Goal: Transaction & Acquisition: Purchase product/service

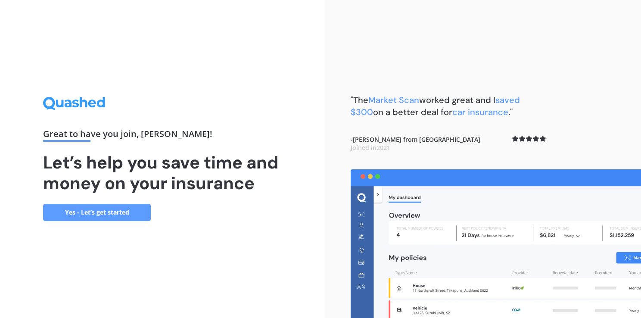
click at [120, 215] on link "Yes - Let’s get started" at bounding box center [97, 212] width 108 height 17
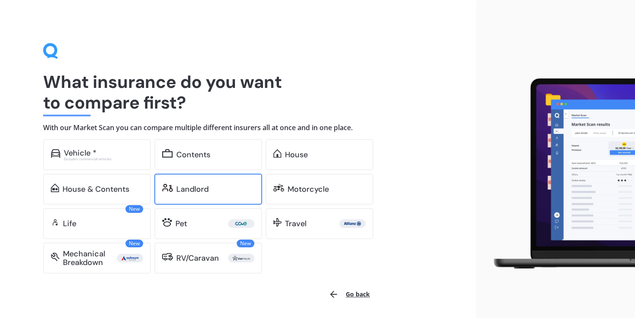
click at [182, 184] on div "Landlord" at bounding box center [208, 189] width 108 height 31
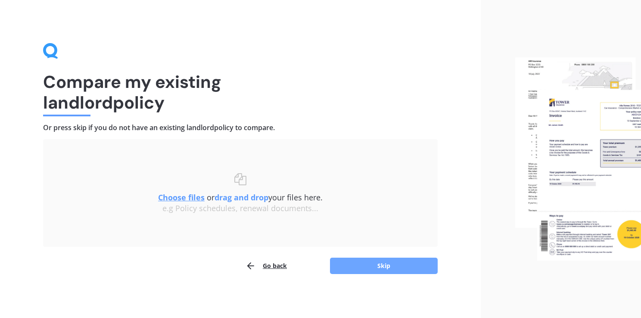
click at [368, 270] on button "Skip" at bounding box center [384, 266] width 108 height 16
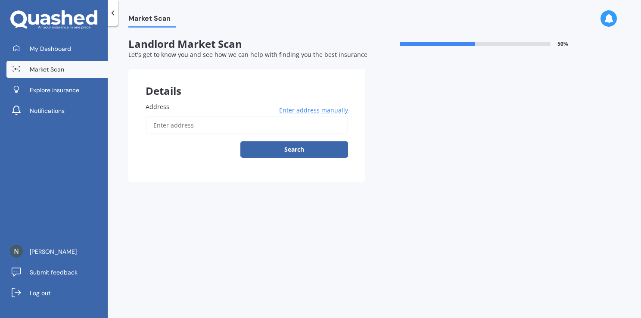
click at [171, 132] on input "Address" at bounding box center [247, 125] width 202 height 18
type input "[STREET_ADDRESS]"
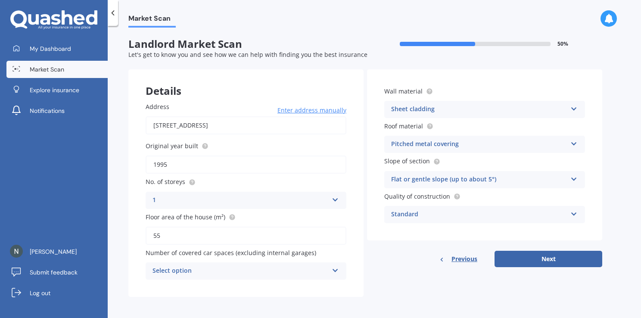
click at [338, 269] on icon at bounding box center [335, 269] width 7 height 6
click at [383, 268] on div "Details Address 29 Fox Street, Cobden, Greymouth 7802 Enter address manually Se…" at bounding box center [365, 182] width 474 height 227
click at [335, 272] on icon at bounding box center [335, 269] width 7 height 6
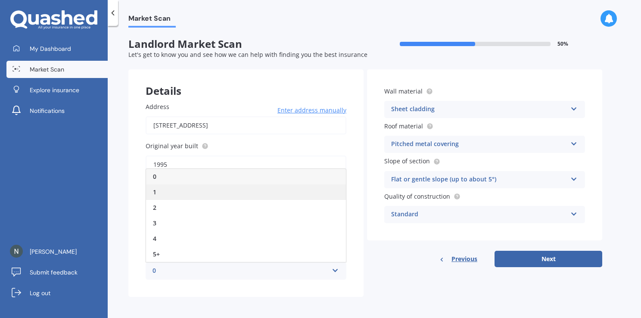
click at [163, 191] on div "1" at bounding box center [246, 192] width 200 height 16
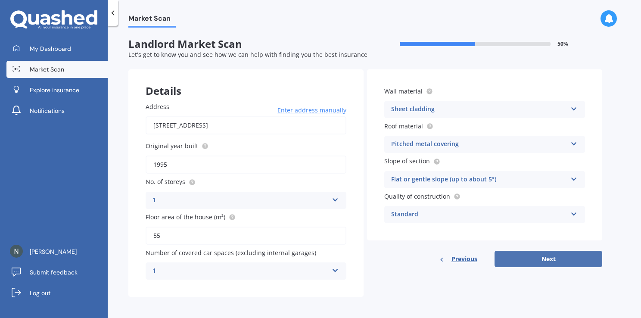
click at [534, 263] on button "Next" at bounding box center [549, 259] width 108 height 16
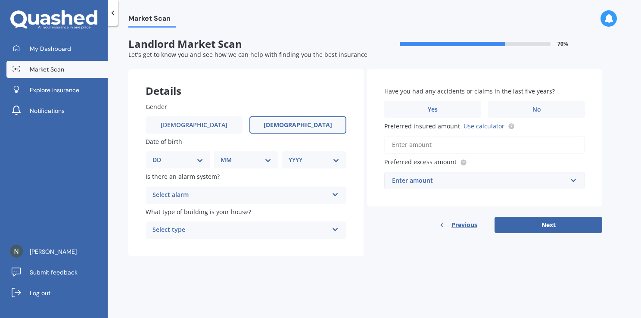
click at [281, 130] on label "[DEMOGRAPHIC_DATA]" at bounding box center [297, 124] width 97 height 17
click at [0, 0] on input "[DEMOGRAPHIC_DATA]" at bounding box center [0, 0] width 0 height 0
click at [304, 123] on span "[DEMOGRAPHIC_DATA]" at bounding box center [298, 124] width 68 height 7
click at [0, 0] on input "[DEMOGRAPHIC_DATA]" at bounding box center [0, 0] width 0 height 0
click at [200, 165] on select "DD 01 02 03 04 05 06 07 08 09 10 11 12 13 14 15 16 17 18 19 20 21 22 23 24 25 2…" at bounding box center [177, 159] width 51 height 9
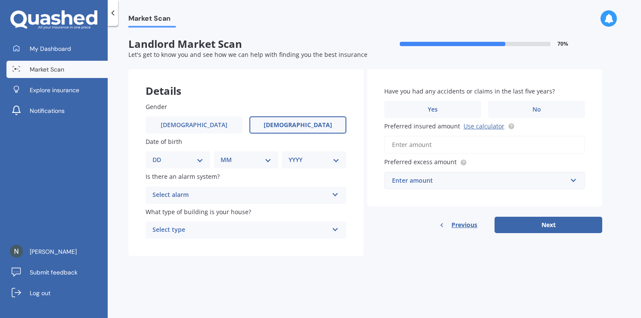
select select "25"
click at [159, 155] on select "DD 01 02 03 04 05 06 07 08 09 10 11 12 13 14 15 16 17 18 19 20 21 22 23 24 25 2…" at bounding box center [177, 159] width 51 height 9
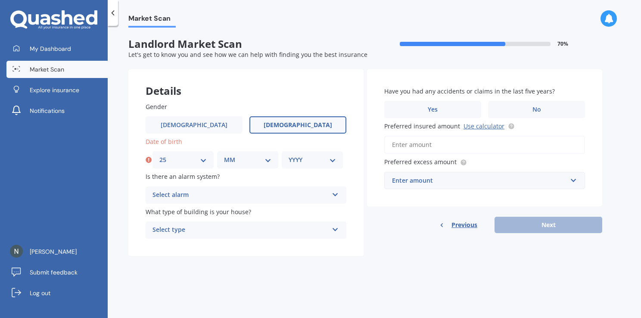
click at [264, 161] on select "MM 01 02 03 04 05 06 07 08 09 10 11 12" at bounding box center [247, 159] width 47 height 9
select select "04"
click at [224, 155] on select "MM 01 02 03 04 05 06 07 08 09 10 11 12" at bounding box center [247, 159] width 47 height 9
click at [333, 164] on select "YYYY 2009 2008 2007 2006 2005 2004 2003 2002 2001 2000 1999 1998 1997 1996 1995…" at bounding box center [312, 159] width 47 height 9
select select "1986"
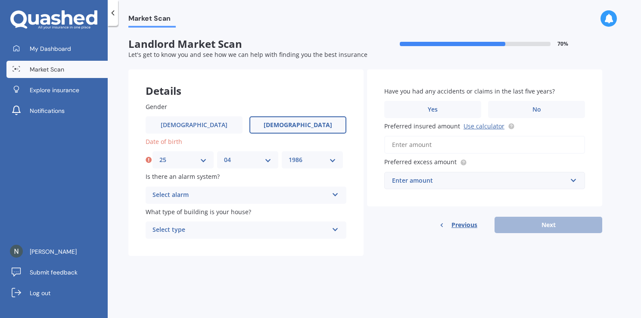
click at [289, 155] on select "YYYY 2009 2008 2007 2006 2005 2004 2003 2002 2001 2000 1999 1998 1997 1996 1995…" at bounding box center [312, 159] width 47 height 9
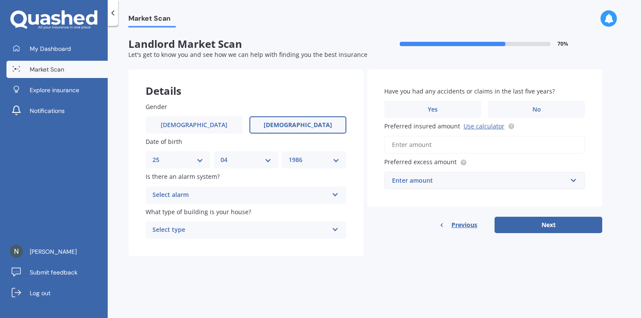
click at [328, 192] on div "Select alarm" at bounding box center [240, 195] width 176 height 10
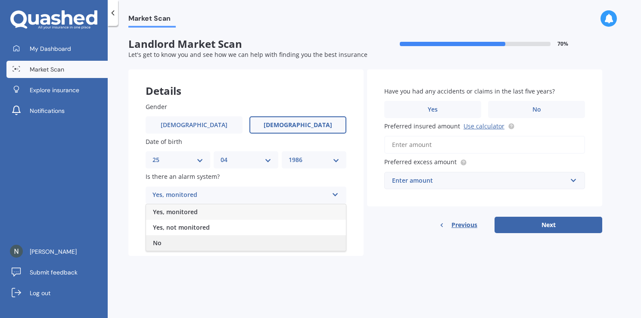
click at [186, 244] on div "No" at bounding box center [246, 243] width 200 height 16
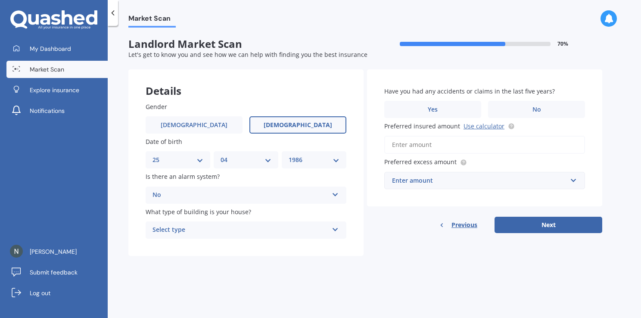
click at [221, 232] on div "Select type" at bounding box center [240, 230] width 176 height 10
click at [200, 246] on div "Freestanding" at bounding box center [246, 247] width 200 height 16
click at [400, 147] on input "Preferred insured amount Use calculator" at bounding box center [484, 145] width 201 height 18
click at [527, 104] on label "No" at bounding box center [536, 109] width 97 height 17
click at [0, 0] on input "No" at bounding box center [0, 0] width 0 height 0
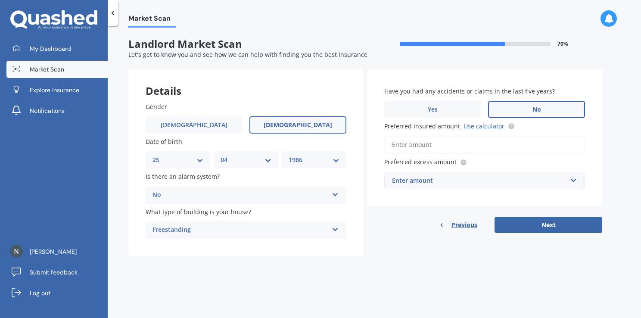
click at [415, 144] on input "Preferred insured amount Use calculator" at bounding box center [484, 145] width 201 height 18
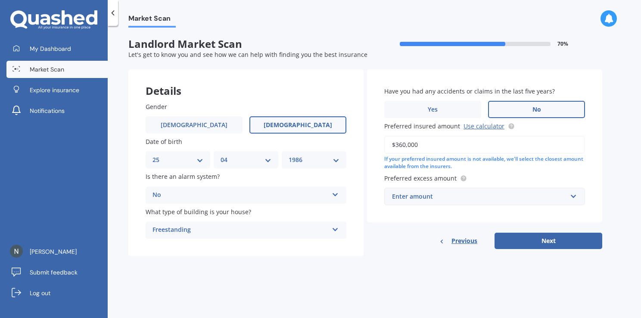
type input "$360,000"
click at [572, 197] on input "text" at bounding box center [481, 196] width 193 height 16
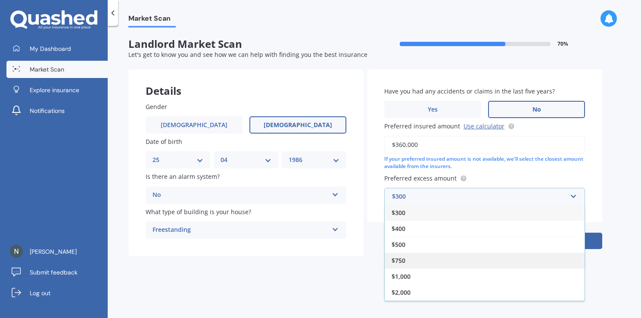
click at [436, 259] on div "$750" at bounding box center [485, 260] width 200 height 16
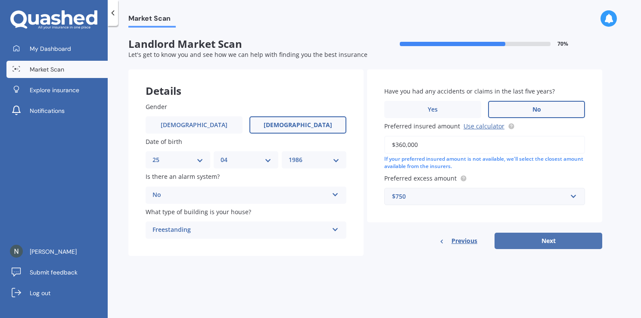
click at [523, 238] on button "Next" at bounding box center [549, 241] width 108 height 16
select select "25"
select select "04"
select select "1986"
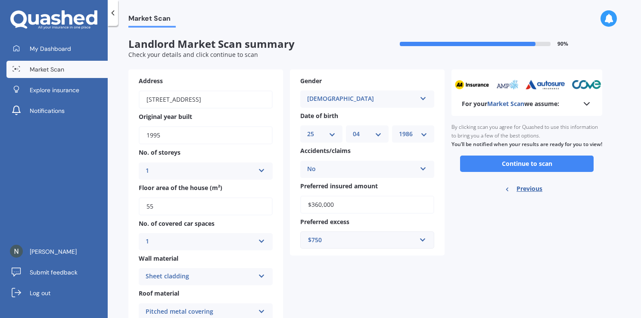
drag, startPoint x: 541, startPoint y: 176, endPoint x: 536, endPoint y: 176, distance: 5.2
click at [536, 172] on button "Continue to scan" at bounding box center [527, 164] width 134 height 16
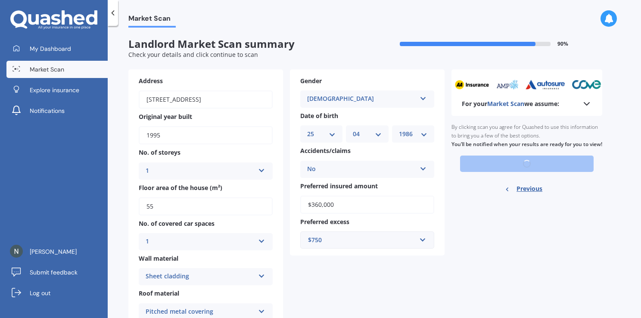
click at [537, 175] on div "Ready to go By clicking scan you agree for Quashed to use this information to b…" at bounding box center [526, 159] width 151 height 86
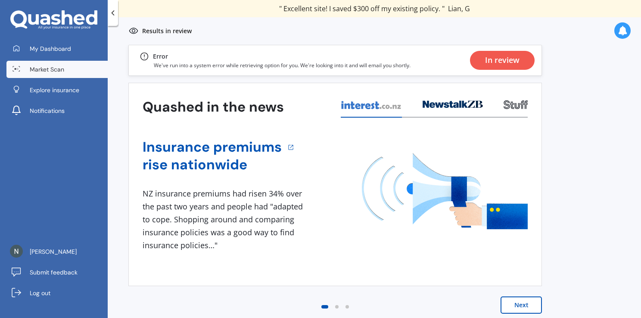
click at [494, 60] on div "In review" at bounding box center [502, 60] width 34 height 19
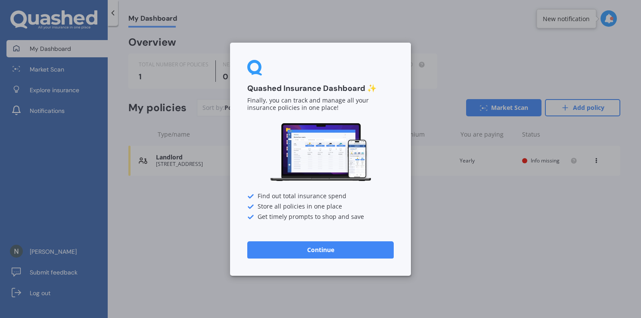
click at [349, 250] on button "Continue" at bounding box center [320, 249] width 146 height 17
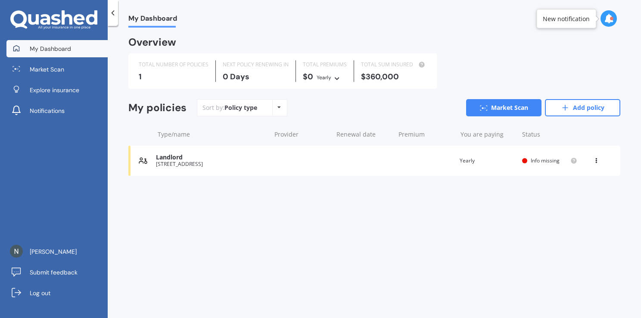
click at [265, 165] on div "[STREET_ADDRESS]" at bounding box center [211, 164] width 111 height 6
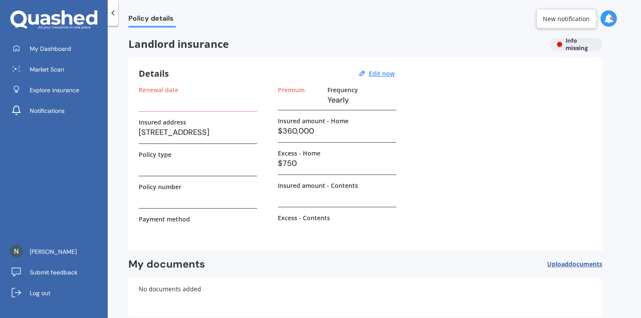
scroll to position [44, 0]
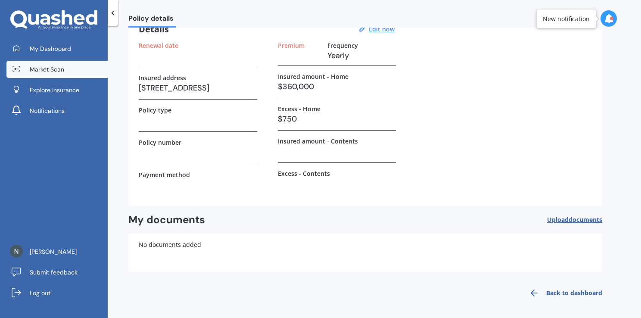
click at [22, 61] on link "Market Scan" at bounding box center [56, 69] width 101 height 17
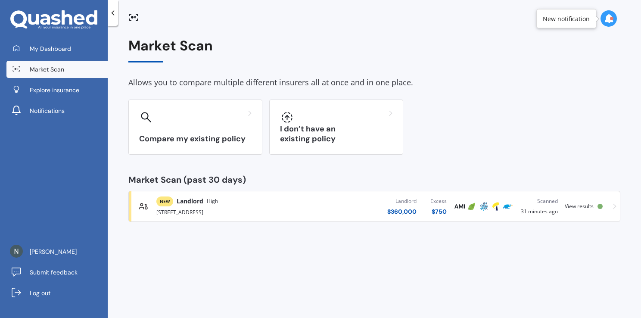
click at [228, 206] on div "[STREET_ADDRESS]" at bounding box center [226, 211] width 140 height 10
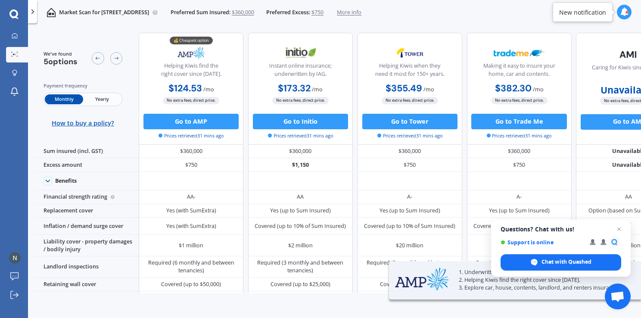
click at [100, 97] on span "Yearly" at bounding box center [102, 99] width 38 height 10
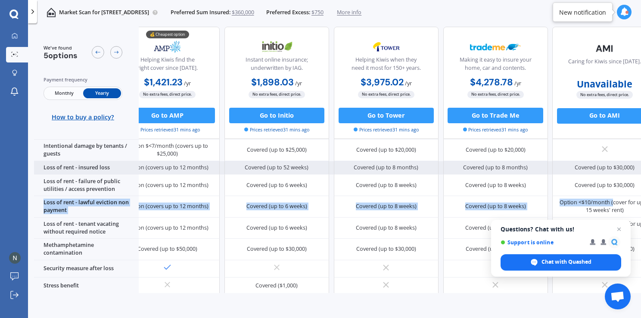
scroll to position [324, 48]
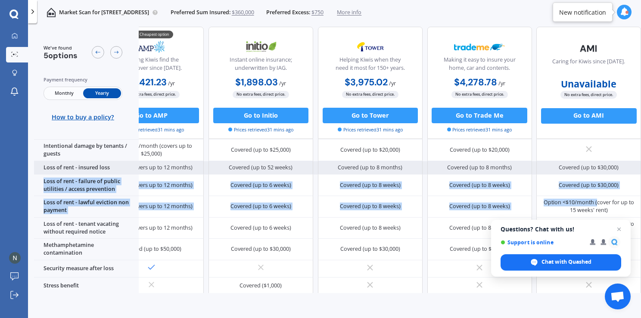
drag, startPoint x: 636, startPoint y: 201, endPoint x: 629, endPoint y: 159, distance: 42.4
click at [629, 159] on div "Benefits Financial strength rating AA- AA A- A- AA Replacement cover Yes (with …" at bounding box center [317, 121] width 647 height 480
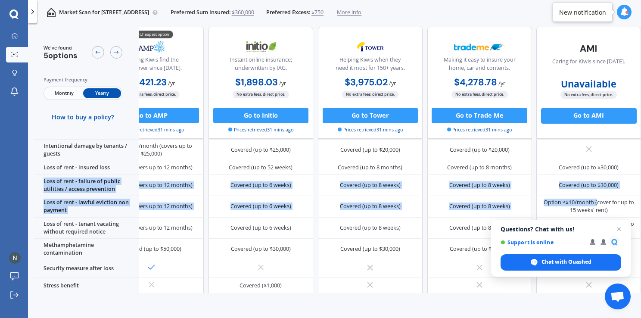
scroll to position [324, 0]
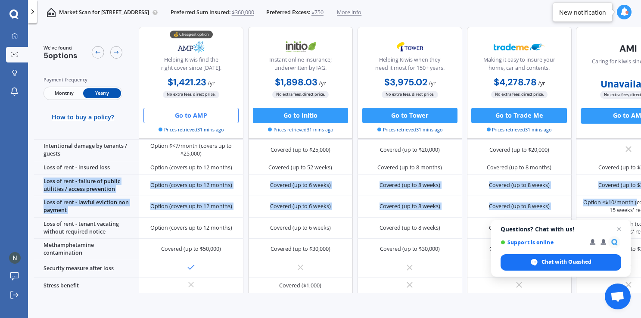
click at [193, 113] on button "Go to AMP" at bounding box center [190, 115] width 95 height 16
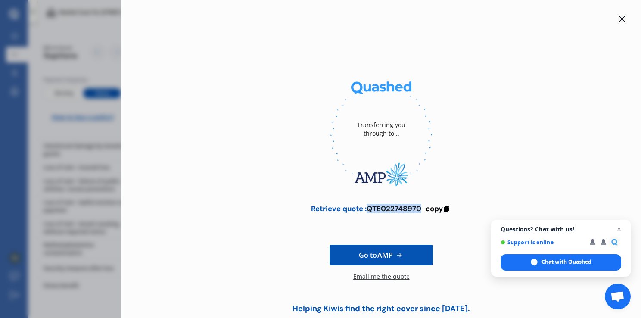
drag, startPoint x: 419, startPoint y: 209, endPoint x: 367, endPoint y: 208, distance: 52.1
click at [367, 208] on div "Retrieve quote : QTE022748970" at bounding box center [366, 208] width 110 height 9
copy div "QTE022748970"
click at [620, 21] on icon at bounding box center [622, 19] width 6 height 6
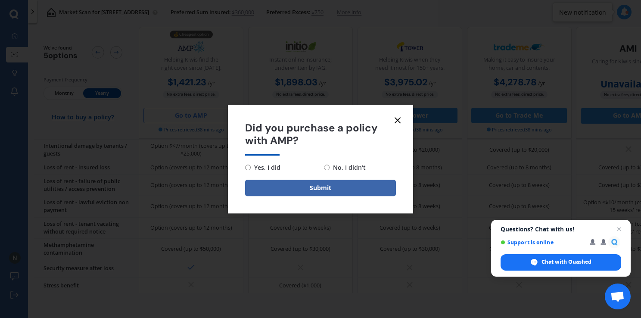
click at [392, 124] on icon at bounding box center [397, 120] width 10 height 10
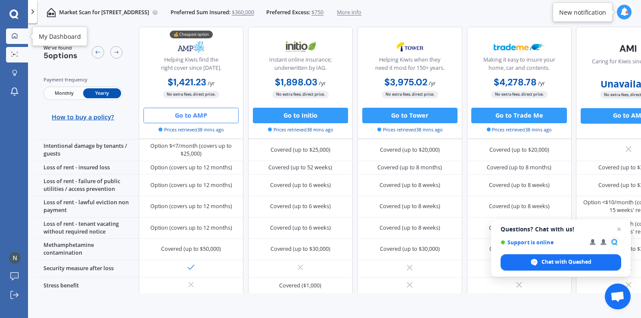
click at [13, 34] on icon at bounding box center [15, 36] width 6 height 6
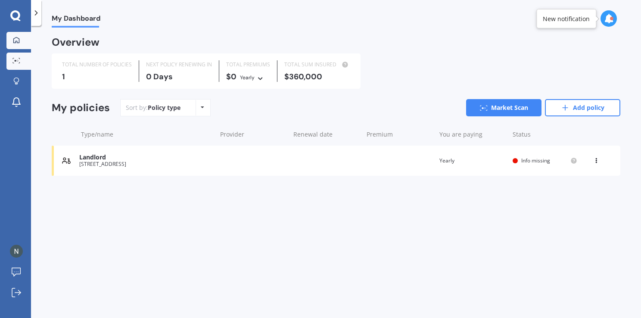
drag, startPoint x: 35, startPoint y: 70, endPoint x: 30, endPoint y: 69, distance: 5.2
click at [31, 69] on div "My Dashboard Market Scan Explore insurance Notifications [PERSON_NAME] Submit f…" at bounding box center [320, 159] width 641 height 318
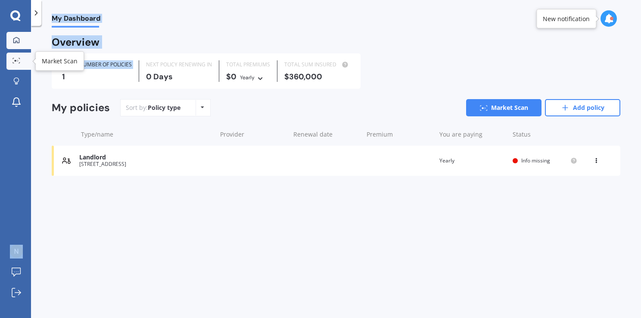
drag, startPoint x: 30, startPoint y: 69, endPoint x: 21, endPoint y: 67, distance: 9.8
click at [21, 67] on link "Market Scan" at bounding box center [18, 61] width 25 height 17
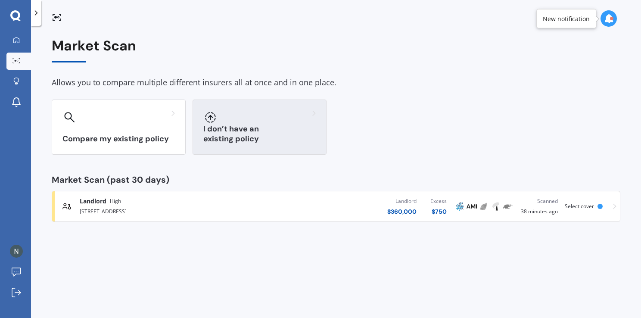
click at [269, 143] on h3 "I don’t have an existing policy" at bounding box center [259, 134] width 112 height 20
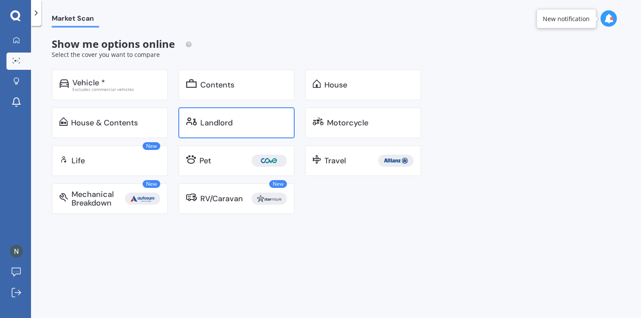
click at [207, 131] on div "Landlord" at bounding box center [236, 122] width 116 height 31
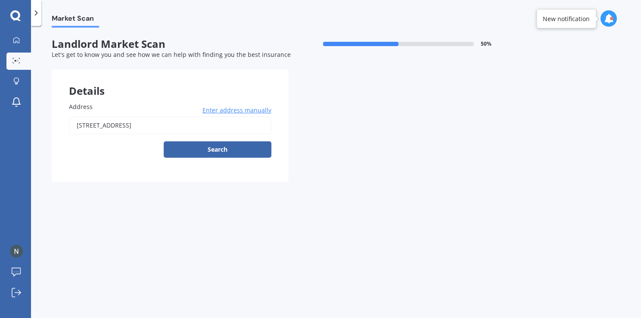
click at [197, 123] on input "[STREET_ADDRESS]" at bounding box center [170, 125] width 202 height 18
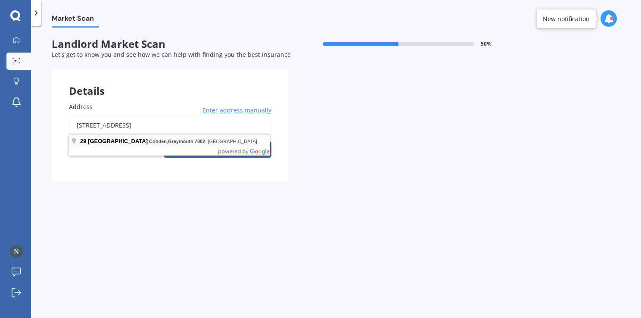
type input "[STREET_ADDRESS]"
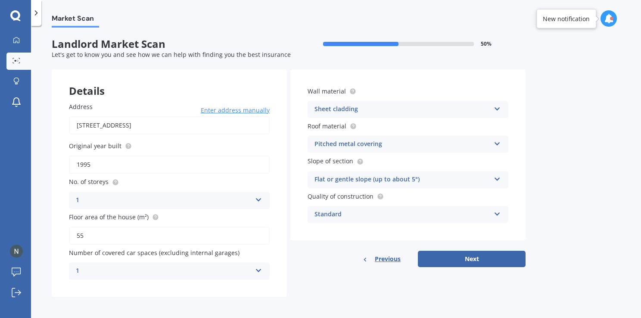
scroll to position [0, 0]
click at [454, 255] on button "Next" at bounding box center [472, 258] width 108 height 16
select select "25"
select select "04"
select select "1986"
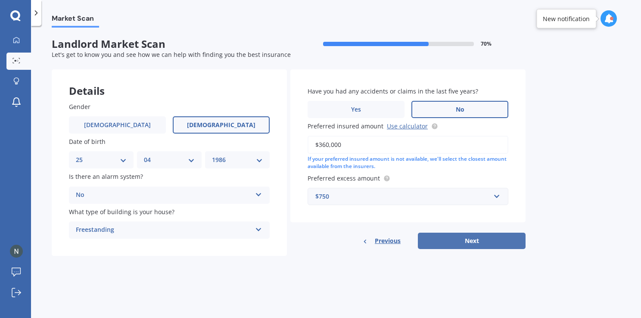
scroll to position [0, 0]
click at [451, 240] on button "Next" at bounding box center [472, 241] width 108 height 16
select select "25"
select select "04"
select select "1986"
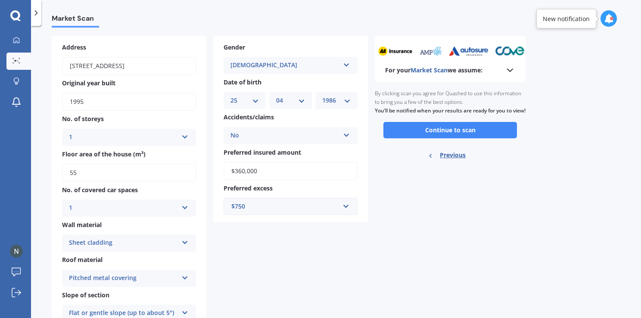
scroll to position [32, 0]
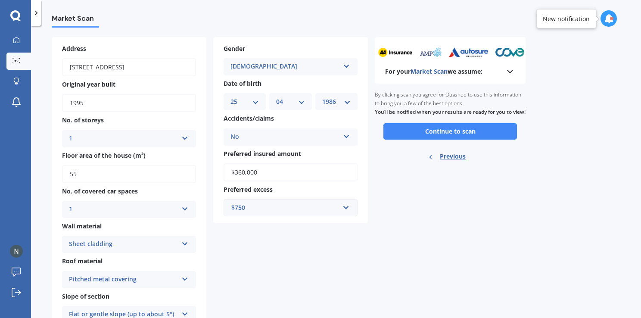
drag, startPoint x: 624, startPoint y: 118, endPoint x: 625, endPoint y: 77, distance: 41.4
click at [625, 77] on div "Market Scan Landlord Market Scan summary 90 % Check your details and click cont…" at bounding box center [336, 174] width 610 height 292
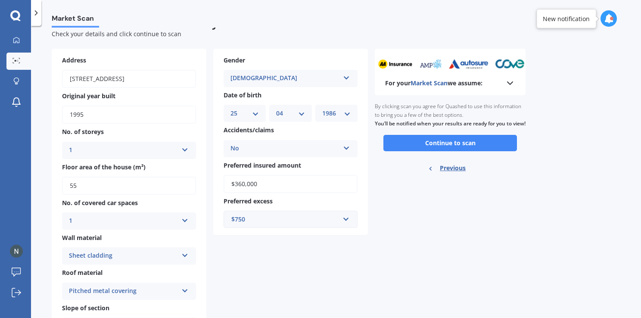
scroll to position [17, 0]
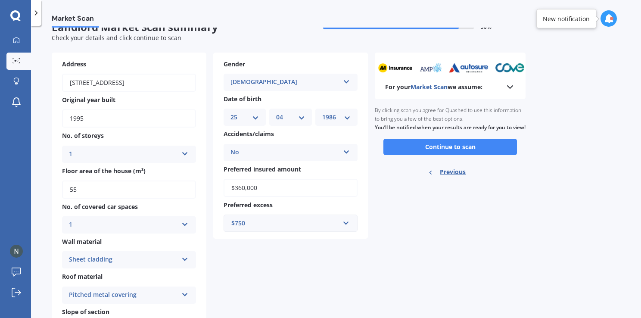
click at [446, 178] on span "Previous" at bounding box center [453, 171] width 26 height 13
select select "25"
select select "04"
select select "1986"
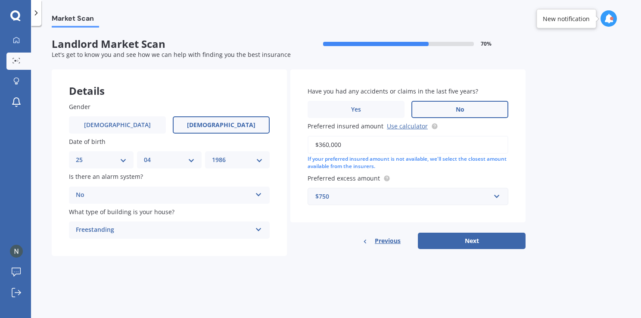
scroll to position [0, 0]
click at [380, 244] on span "Previous" at bounding box center [388, 240] width 26 height 13
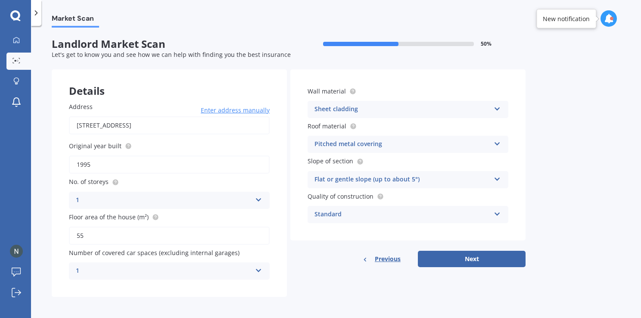
scroll to position [0, 0]
click at [454, 258] on button "Next" at bounding box center [472, 258] width 108 height 16
select select "25"
select select "04"
select select "1986"
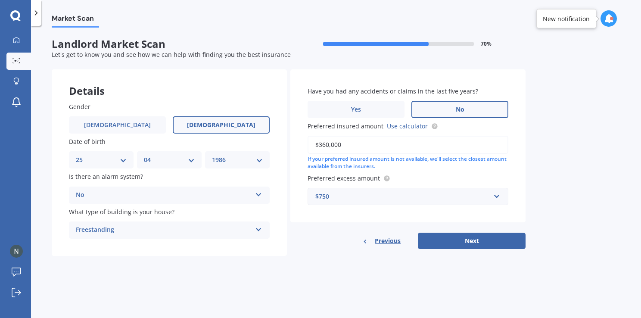
scroll to position [0, 0]
click at [439, 242] on button "Next" at bounding box center [472, 241] width 108 height 16
select select "25"
select select "04"
select select "1986"
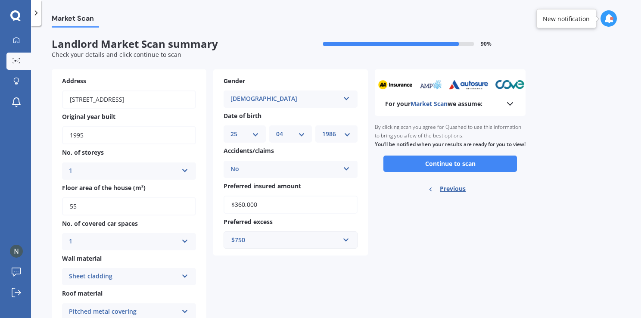
click at [610, 23] on icon at bounding box center [608, 18] width 9 height 9
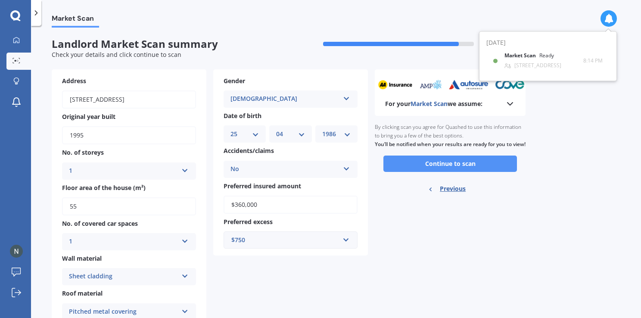
click at [438, 172] on button "Continue to scan" at bounding box center [450, 164] width 134 height 16
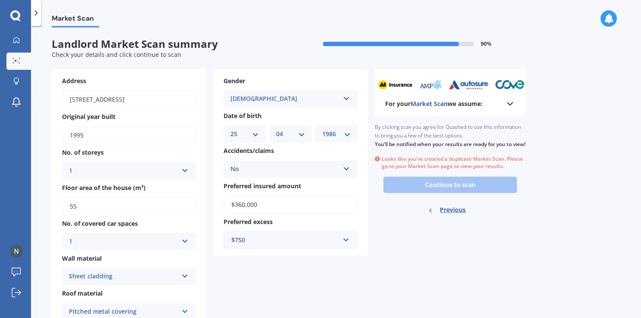
click at [448, 216] on span "Previous" at bounding box center [453, 209] width 26 height 13
select select "25"
select select "04"
select select "1986"
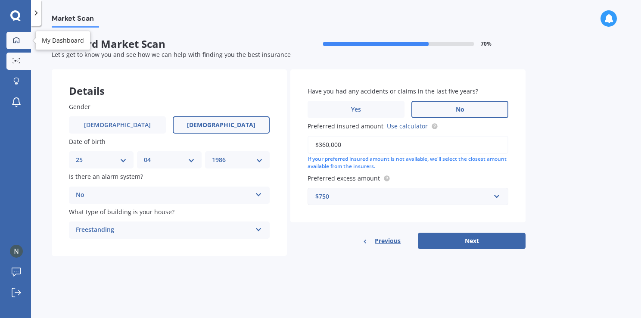
click at [16, 41] on icon at bounding box center [16, 40] width 6 height 6
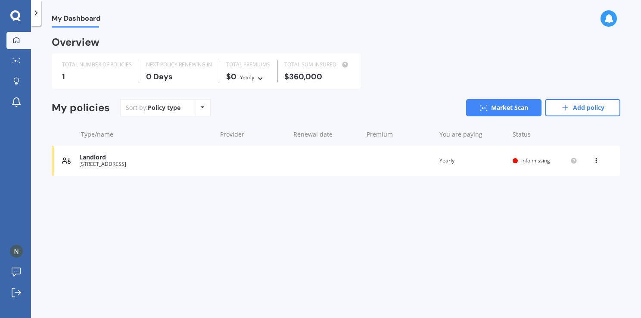
click at [111, 158] on div "Landlord" at bounding box center [145, 157] width 133 height 7
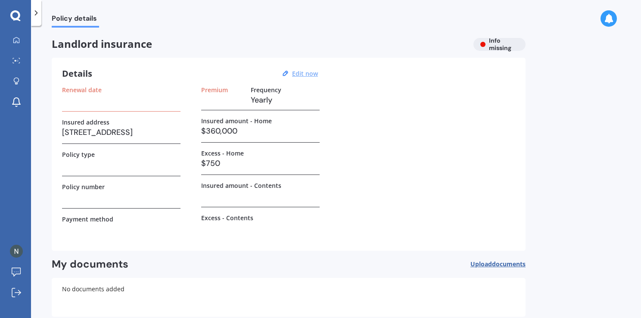
click at [301, 71] on u "Edit now" at bounding box center [305, 73] width 26 height 8
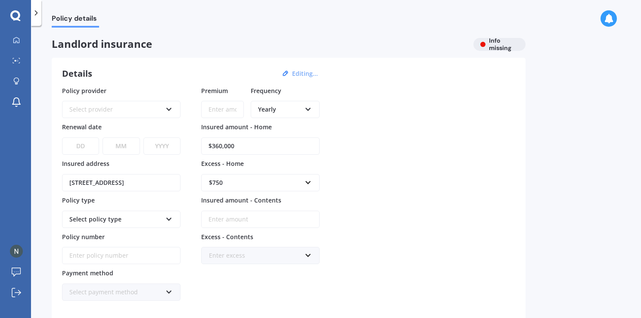
click at [167, 215] on icon at bounding box center [168, 218] width 7 height 6
drag, startPoint x: 636, startPoint y: 130, endPoint x: 644, endPoint y: 201, distance: 71.5
click at [641, 201] on html "My Dashboard Market Scan Explore insurance Notifications [PERSON_NAME] Submit f…" at bounding box center [320, 159] width 641 height 318
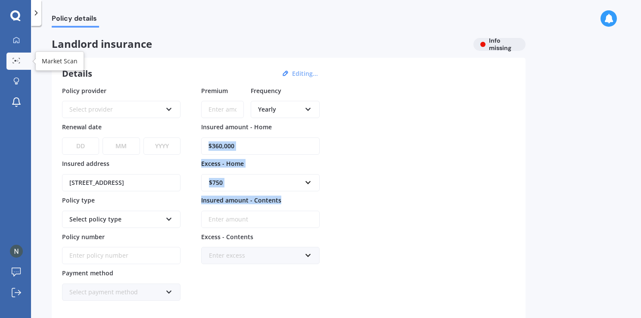
click at [7, 61] on link "Market Scan" at bounding box center [18, 61] width 25 height 17
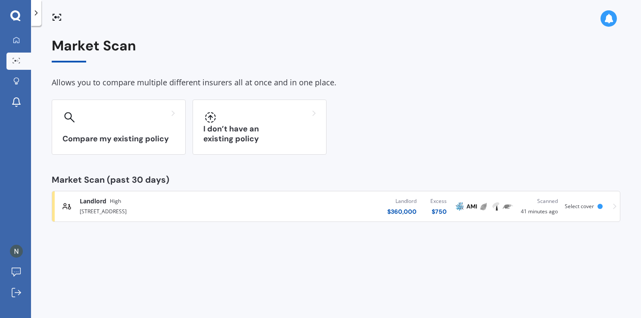
click at [93, 202] on span "Landlord" at bounding box center [93, 201] width 27 height 9
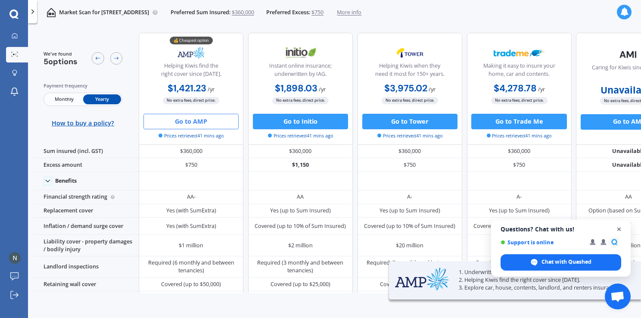
click at [616, 230] on span "Close chat" at bounding box center [619, 229] width 11 height 11
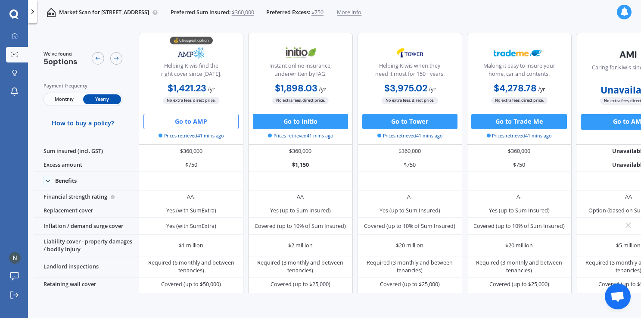
click at [159, 125] on button "Go to AMP" at bounding box center [190, 122] width 95 height 16
